Goal: Information Seeking & Learning: Learn about a topic

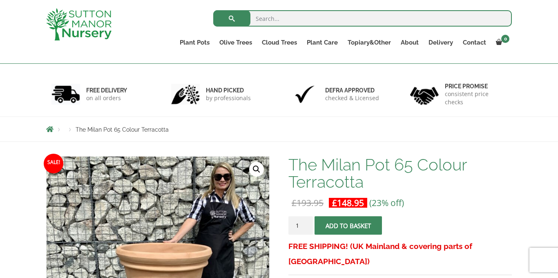
scroll to position [54, 0]
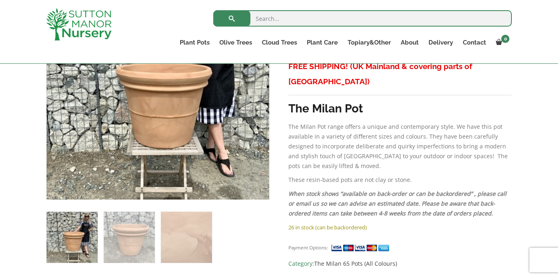
scroll to position [196, 0]
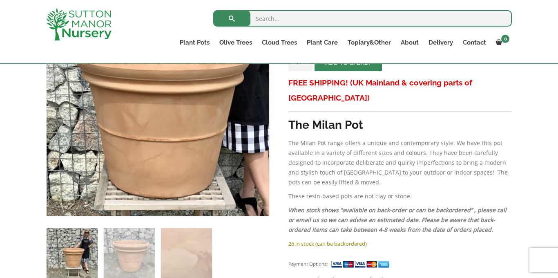
click at [165, 125] on img at bounding box center [151, 87] width 409 height 409
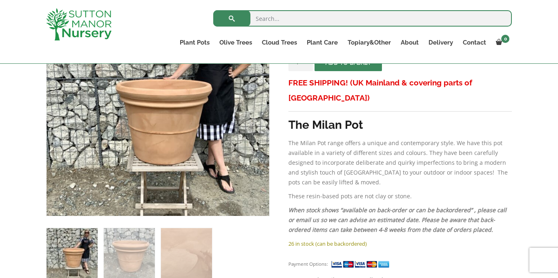
click at [69, 250] on img at bounding box center [72, 253] width 51 height 51
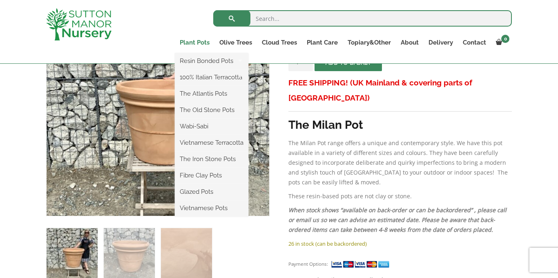
click at [198, 43] on link "Plant Pots" at bounding box center [195, 42] width 40 height 11
click at [198, 42] on link "Plant Pots" at bounding box center [195, 42] width 40 height 11
click at [200, 60] on link "Resin Bonded Pots" at bounding box center [212, 61] width 74 height 12
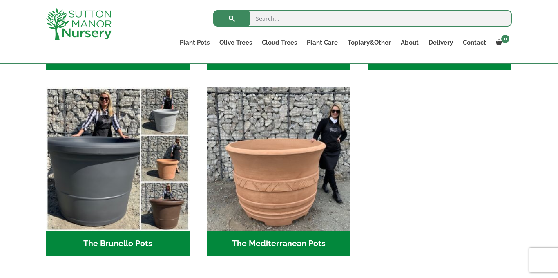
scroll to position [1144, 0]
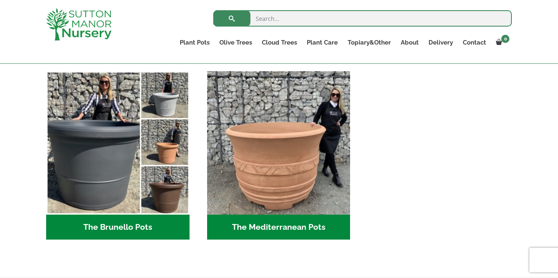
click at [279, 231] on h2 "The Mediterranean Pots (3)" at bounding box center [278, 227] width 143 height 25
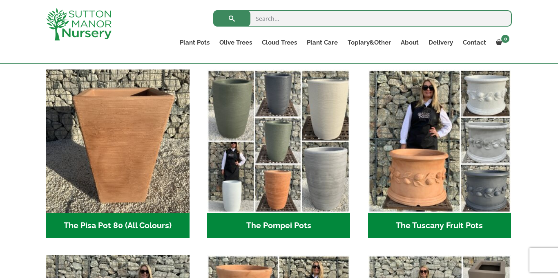
scroll to position [588, 0]
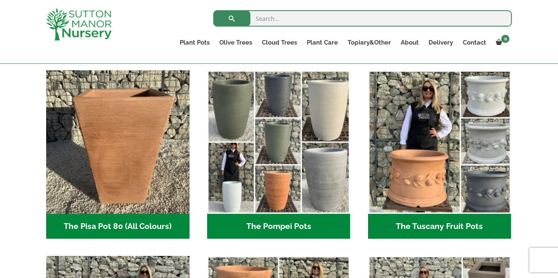
click at [421, 227] on h2 "The Tuscany Fruit Pots (5)" at bounding box center [439, 226] width 143 height 25
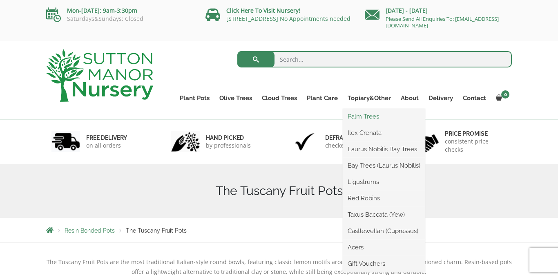
click at [367, 115] on link "Palm Trees" at bounding box center [384, 116] width 83 height 12
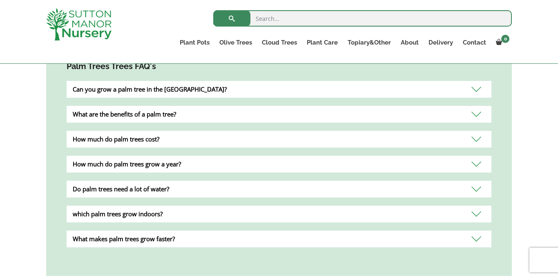
scroll to position [321, 0]
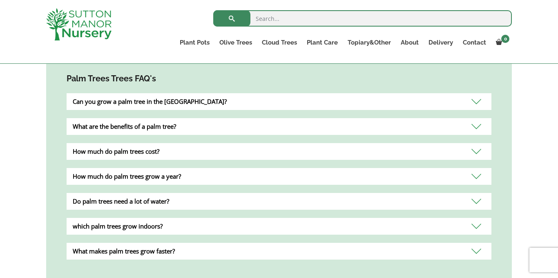
click at [151, 218] on div "which palm trees grow indoors?" at bounding box center [279, 226] width 425 height 17
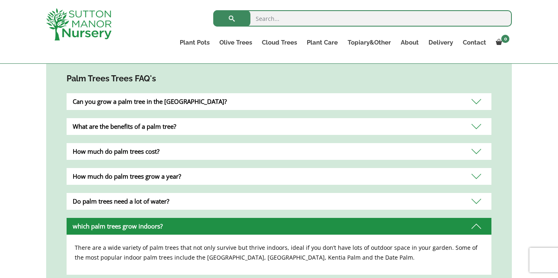
click at [498, 230] on div "Palm Trees Trees FAQ's Can you grow a palm tree in the UK? Yes, palm tree s are…" at bounding box center [279, 190] width 466 height 276
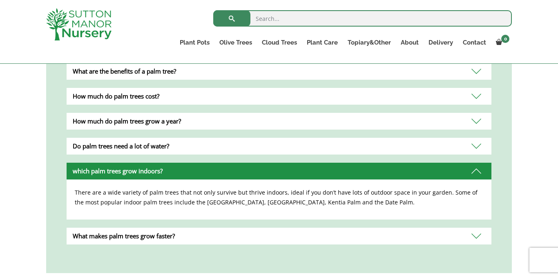
scroll to position [370, 0]
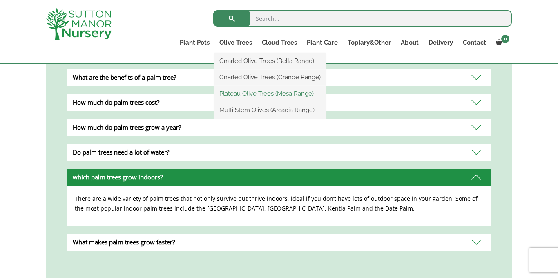
click at [233, 94] on link "Plateau Olive Trees (Mesa Range)" at bounding box center [270, 93] width 111 height 12
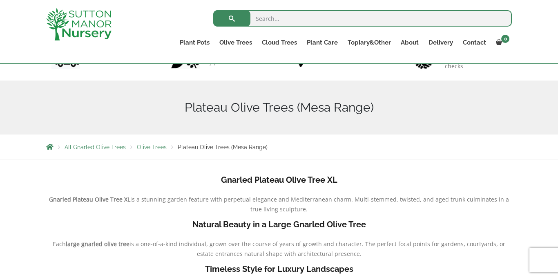
scroll to position [65, 0]
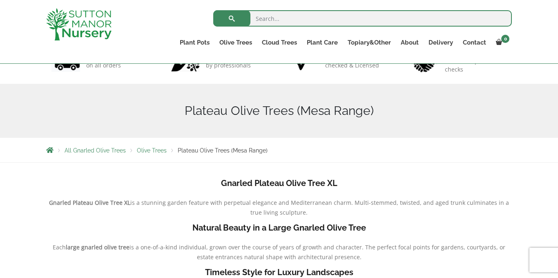
click at [90, 152] on span "All Gnarled Olive Trees" at bounding box center [95, 150] width 61 height 7
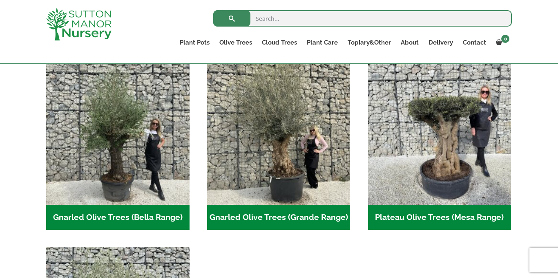
scroll to position [180, 0]
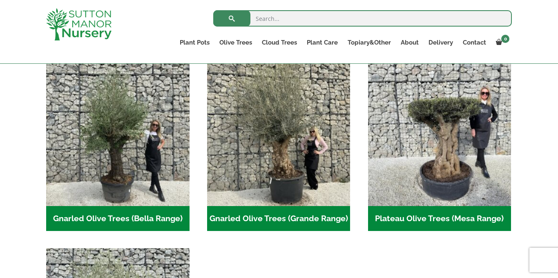
click at [128, 219] on h2 "Gnarled Olive Trees (Bella Range) (66)" at bounding box center [117, 218] width 143 height 25
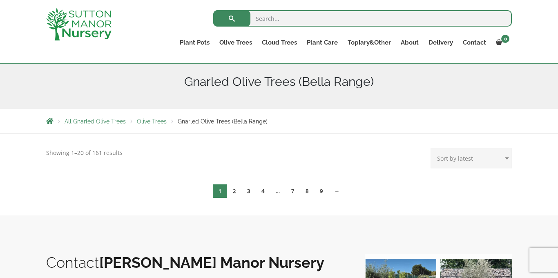
scroll to position [65, 0]
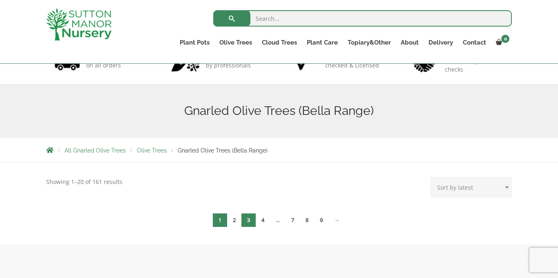
click at [247, 220] on link "3" at bounding box center [248, 219] width 14 height 13
click at [220, 219] on span "1" at bounding box center [220, 219] width 14 height 13
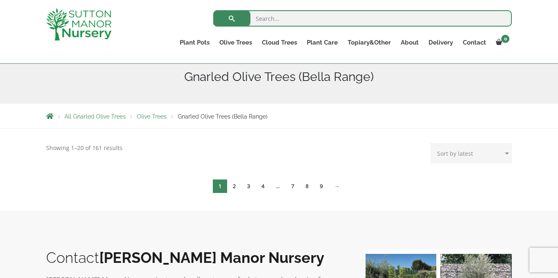
scroll to position [114, 0]
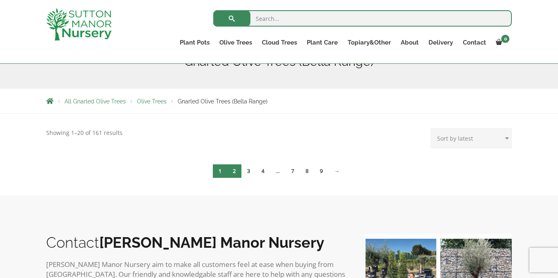
click at [235, 172] on link "2" at bounding box center [234, 170] width 14 height 13
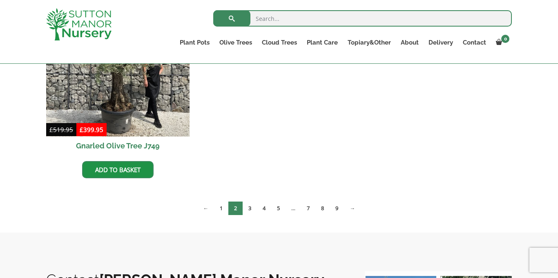
scroll to position [490, 0]
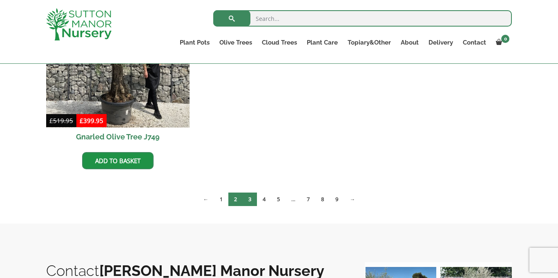
click at [248, 199] on link "3" at bounding box center [250, 198] width 14 height 13
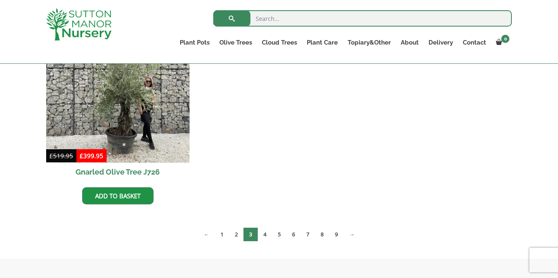
scroll to position [658, 0]
click at [264, 234] on link "4" at bounding box center [265, 233] width 14 height 13
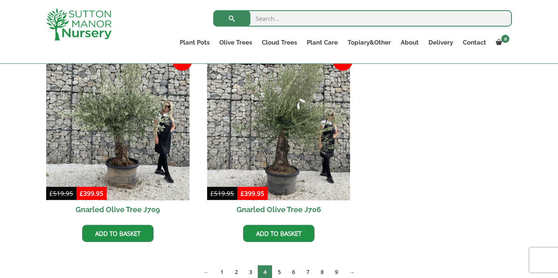
scroll to position [621, 0]
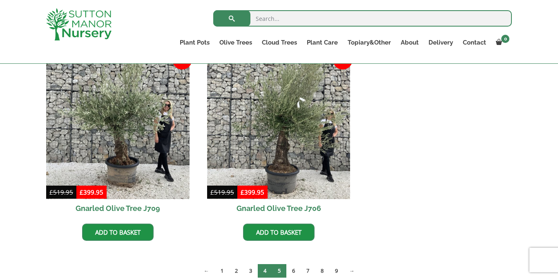
click at [278, 271] on link "5" at bounding box center [279, 270] width 14 height 13
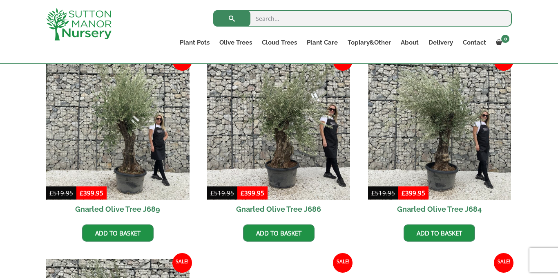
scroll to position [422, 0]
